Goal: Obtain resource: Obtain resource

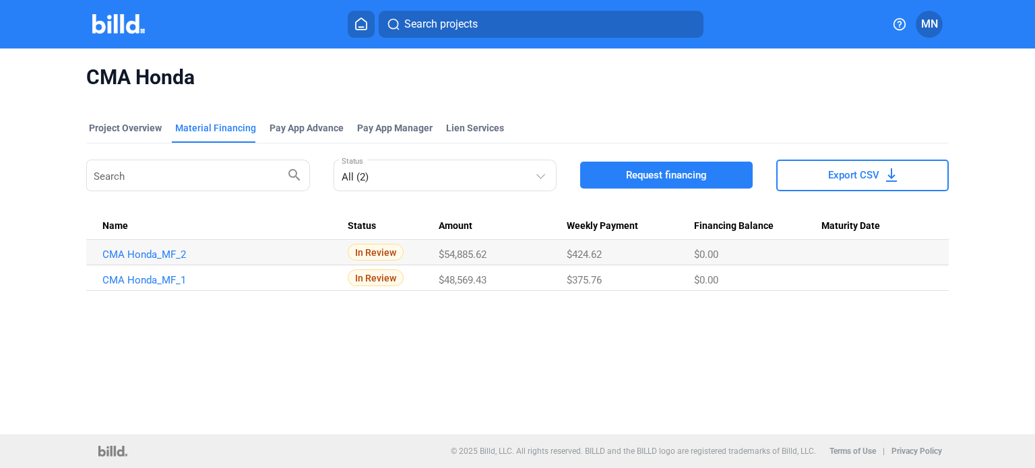
click at [124, 14] on img at bounding box center [118, 24] width 53 height 20
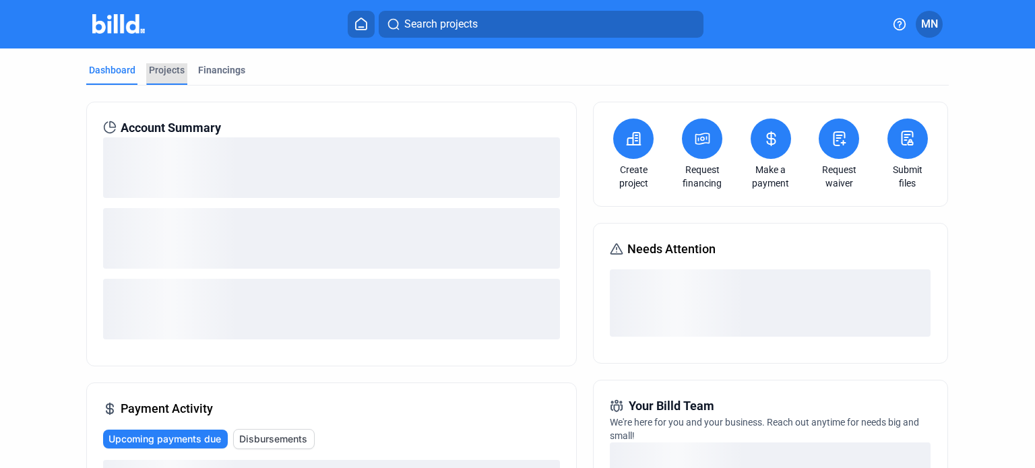
click at [163, 67] on div "Projects" at bounding box center [167, 69] width 36 height 13
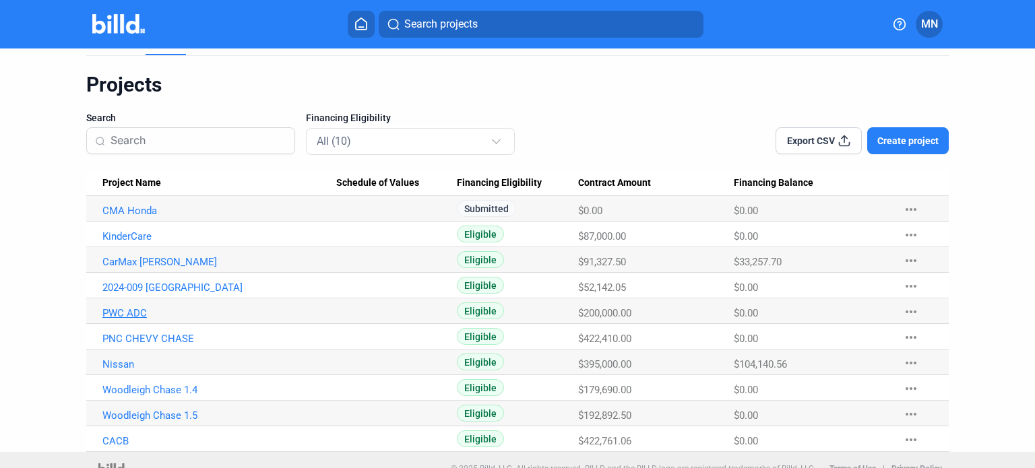
scroll to position [47, 0]
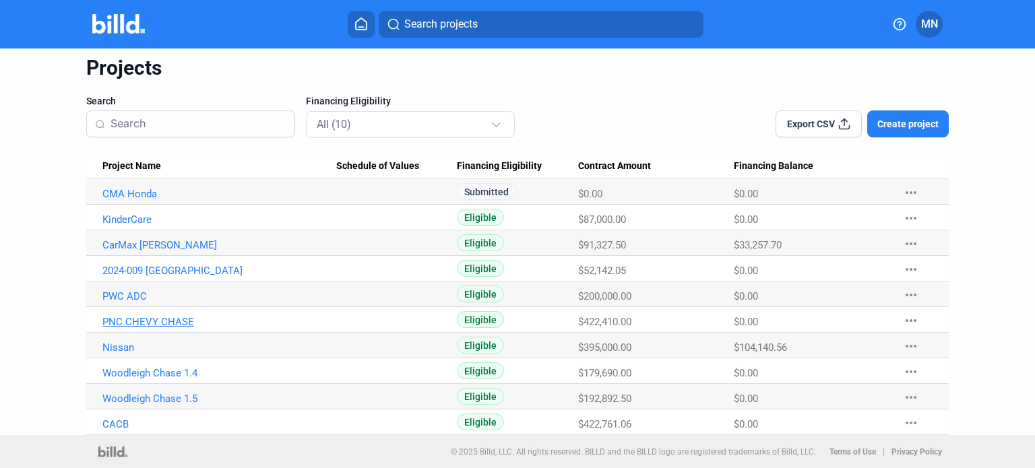
click at [135, 317] on link "PNC CHEVY CHASE" at bounding box center [219, 322] width 234 height 12
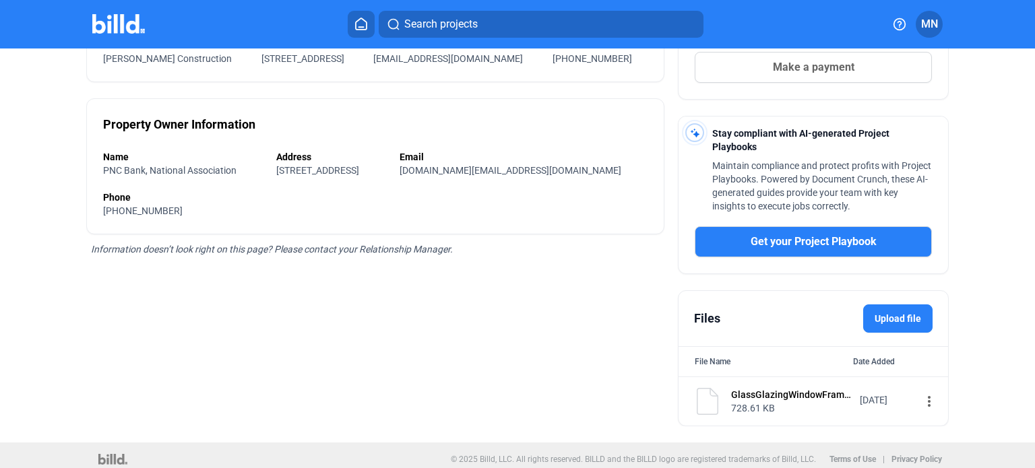
scroll to position [291, 0]
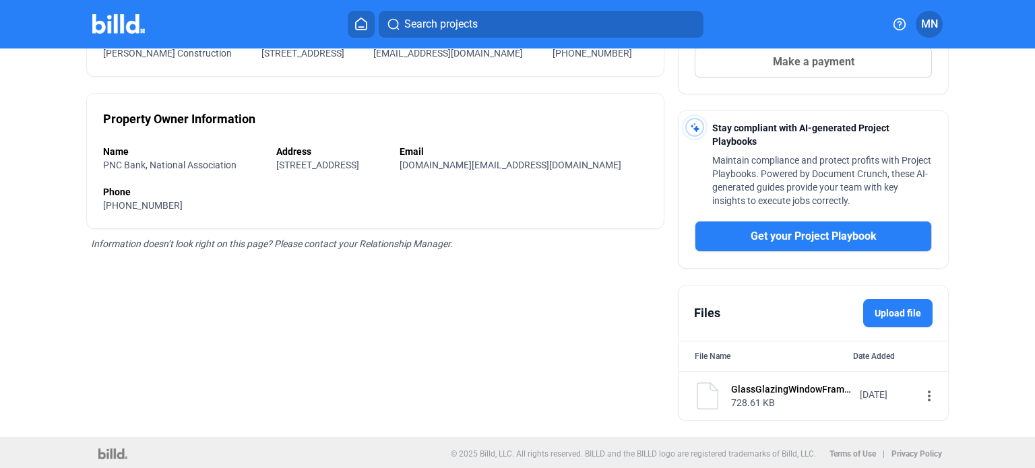
click at [766, 383] on div "GlassGlazingWindowFrames.pdf" at bounding box center [791, 389] width 120 height 13
click at [718, 390] on div "GlassGlazingWindowFrames.pdf 728.61 KB" at bounding box center [774, 398] width 160 height 30
click at [921, 392] on mat-icon "more_vert" at bounding box center [929, 396] width 16 height 16
click at [821, 417] on div "View" at bounding box center [833, 418] width 167 height 32
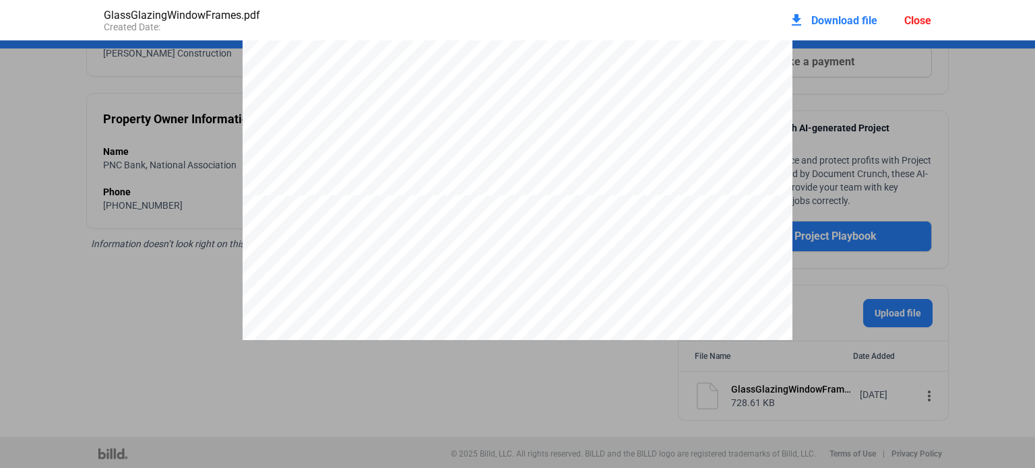
scroll to position [7714, 0]
click at [930, 15] on div "Close" at bounding box center [918, 20] width 27 height 13
